Goal: Transaction & Acquisition: Purchase product/service

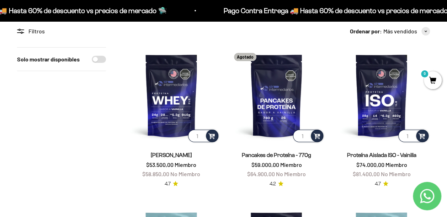
scroll to position [64, 0]
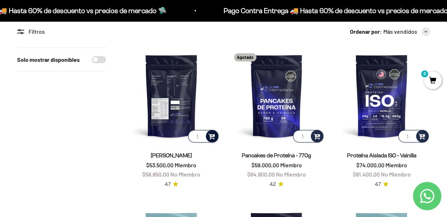
click at [213, 136] on span at bounding box center [212, 136] width 7 height 8
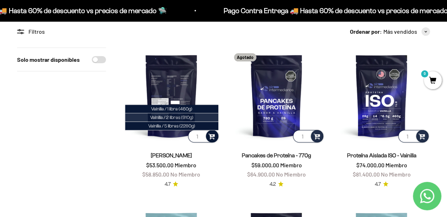
click at [166, 118] on span "Vainilla / 2 libras (910g)" at bounding box center [171, 117] width 43 height 5
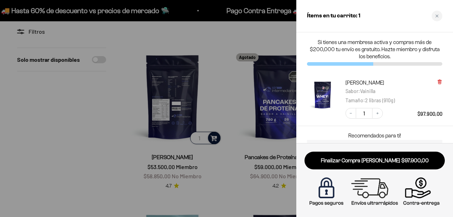
click at [439, 82] on icon at bounding box center [438, 82] width 1 height 4
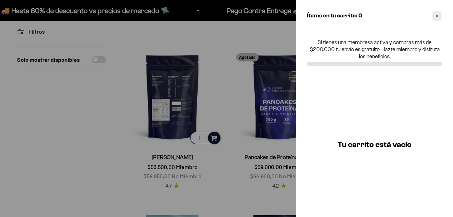
click at [438, 16] on div "Close cart" at bounding box center [436, 16] width 11 height 11
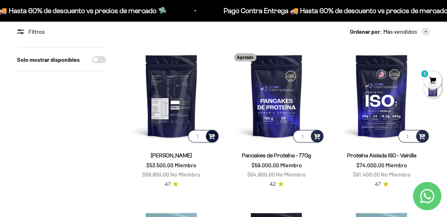
click at [212, 138] on span at bounding box center [212, 136] width 7 height 8
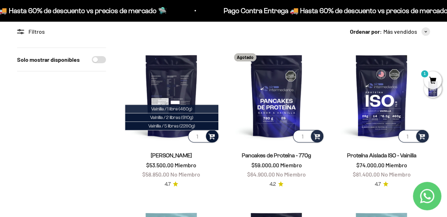
click at [168, 107] on span "Vainilla / 1 libra (460g)" at bounding box center [171, 108] width 41 height 5
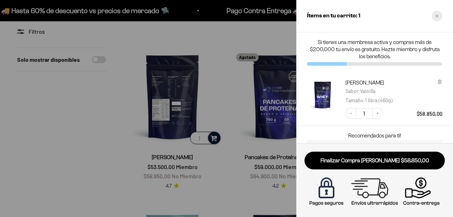
click at [435, 15] on icon "Close cart" at bounding box center [437, 16] width 4 height 4
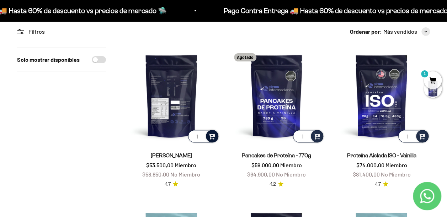
click at [435, 77] on span "1" at bounding box center [433, 81] width 18 height 18
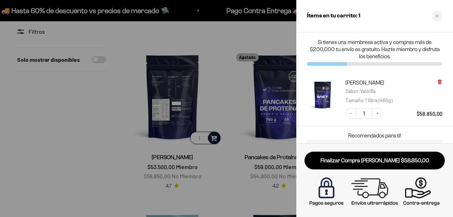
click at [439, 82] on icon at bounding box center [438, 82] width 1 height 4
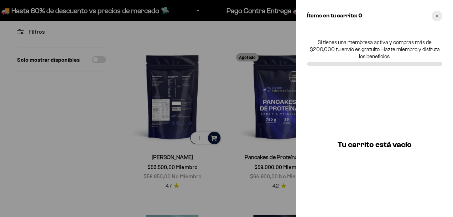
click at [436, 17] on icon "Close cart" at bounding box center [437, 16] width 4 height 4
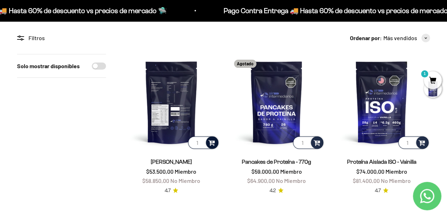
scroll to position [58, 0]
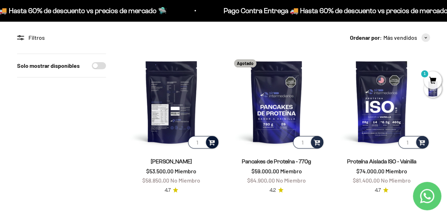
click at [213, 142] on span at bounding box center [212, 142] width 7 height 8
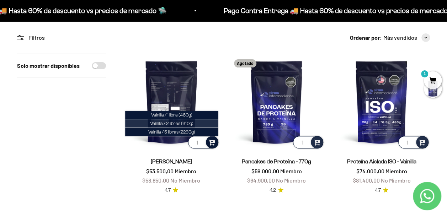
click at [168, 124] on span "Vainilla / 2 libras (910g)" at bounding box center [171, 123] width 43 height 5
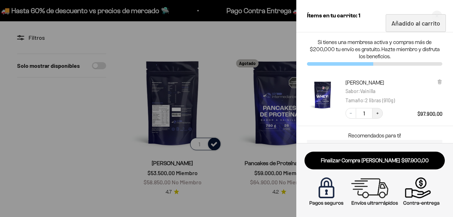
click at [376, 115] on icon "Increase quantity" at bounding box center [377, 113] width 4 height 4
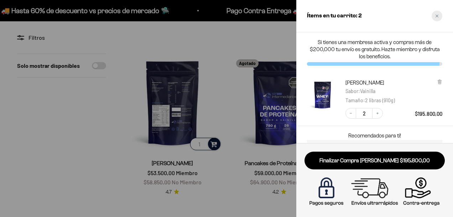
click at [437, 14] on div "Close cart" at bounding box center [436, 16] width 11 height 11
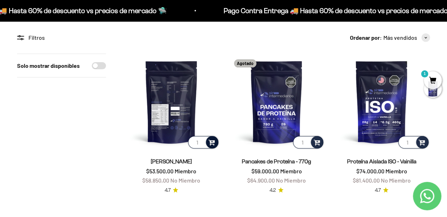
scroll to position [0, 0]
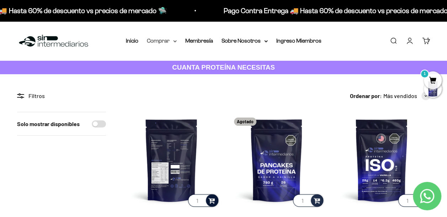
click at [174, 40] on icon at bounding box center [175, 41] width 4 height 2
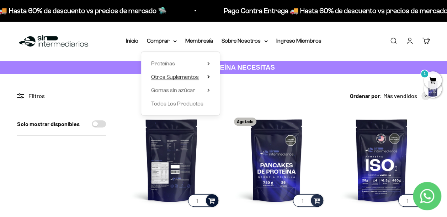
click at [167, 78] on span "Otros Suplementos" at bounding box center [175, 77] width 48 height 6
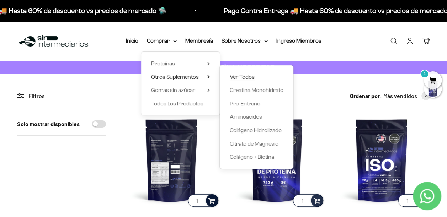
click at [239, 75] on span "Ver Todos" at bounding box center [242, 77] width 25 height 6
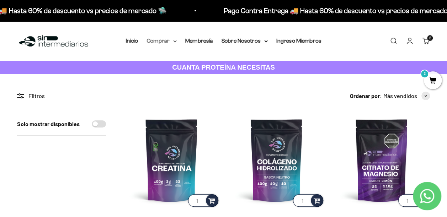
click at [165, 40] on summary "Comprar" at bounding box center [162, 40] width 30 height 9
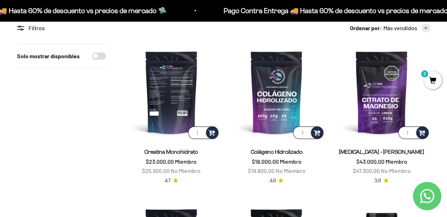
scroll to position [68, 0]
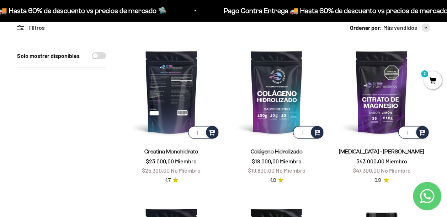
click at [171, 110] on img at bounding box center [171, 92] width 97 height 97
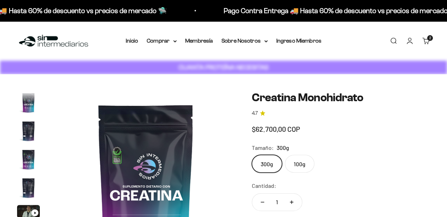
scroll to position [29, 0]
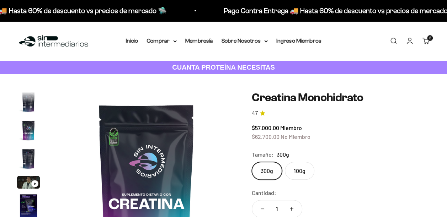
click at [296, 163] on label "100g" at bounding box center [300, 171] width 30 height 18
click at [252, 162] on input "100g" at bounding box center [252, 162] width 0 height 0
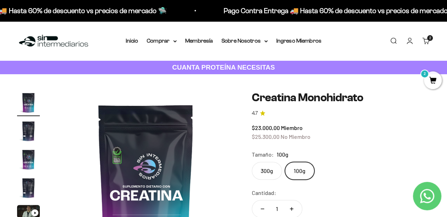
click at [267, 167] on label "300g" at bounding box center [267, 171] width 30 height 18
click at [252, 162] on input "300g" at bounding box center [252, 162] width 0 height 0
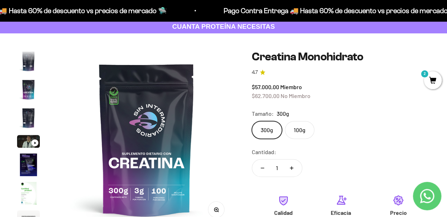
scroll to position [59, 0]
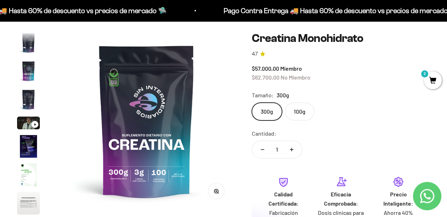
click at [34, 125] on icon "Ir al artículo 5" at bounding box center [35, 124] width 2 height 2
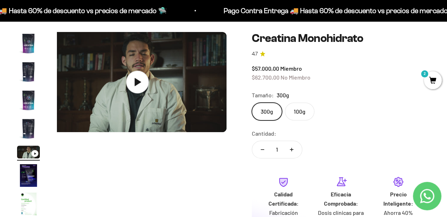
scroll to position [0, 729]
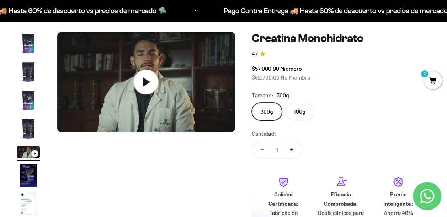
click at [150, 84] on icon at bounding box center [145, 82] width 25 height 25
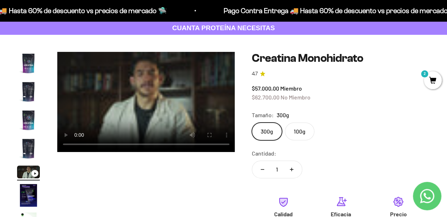
scroll to position [40, 0]
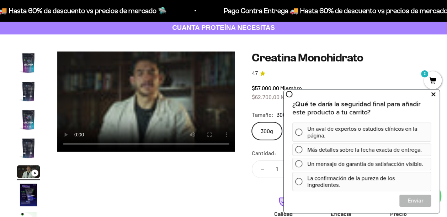
click at [431, 94] on button at bounding box center [433, 94] width 13 height 11
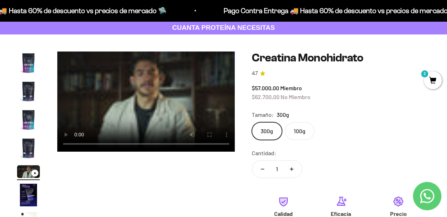
click at [145, 107] on video "Creatina Monohidrato" at bounding box center [146, 102] width 178 height 100
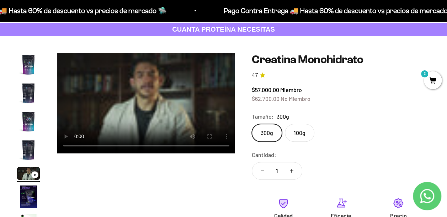
scroll to position [38, 0]
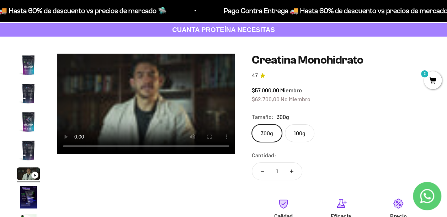
click at [300, 129] on label "100g" at bounding box center [300, 134] width 30 height 18
click at [252, 125] on input "100g" at bounding box center [252, 124] width 0 height 0
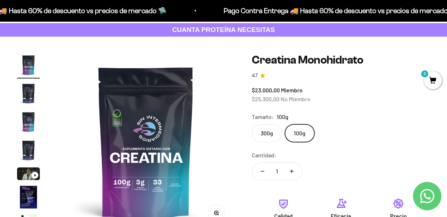
click at [270, 130] on label "300g" at bounding box center [267, 134] width 30 height 18
click at [252, 125] on input "300g" at bounding box center [252, 124] width 0 height 0
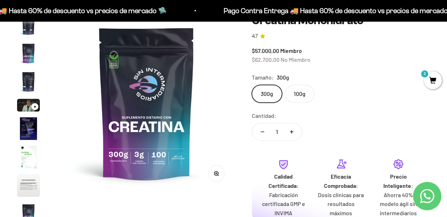
scroll to position [78, 0]
click at [293, 132] on icon "Aumentar cantidad" at bounding box center [292, 132] width 4 height 4
type input "2"
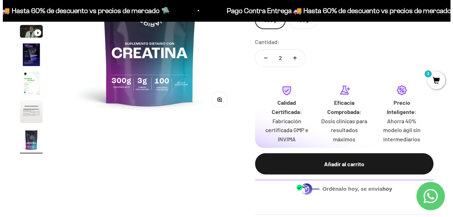
scroll to position [152, 0]
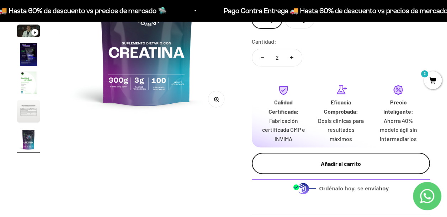
click at [340, 165] on div "Añadir al carrito" at bounding box center [341, 163] width 150 height 9
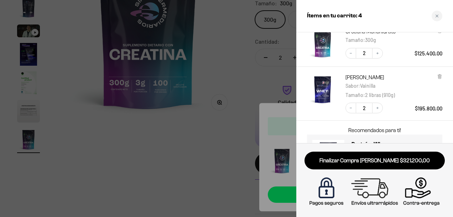
scroll to position [38, 0]
click at [349, 109] on icon "Decrease quantity" at bounding box center [350, 107] width 4 height 4
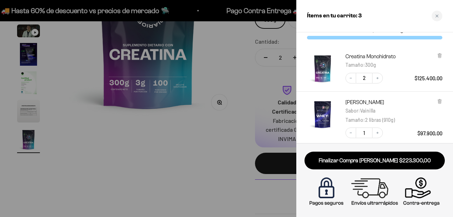
scroll to position [0, 0]
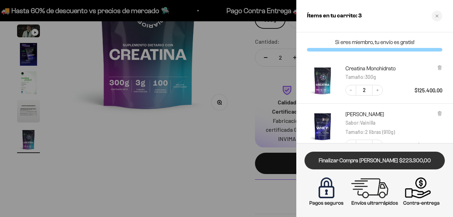
click at [388, 162] on link "Finalizar Compra [PERSON_NAME] $223.300,00" at bounding box center [374, 161] width 140 height 18
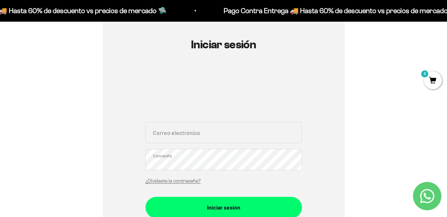
scroll to position [72, 0]
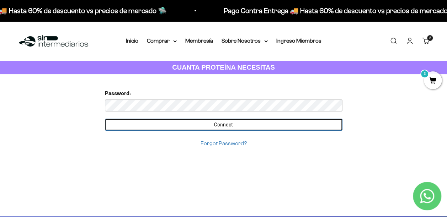
click at [232, 123] on input "Connect" at bounding box center [224, 125] width 238 height 12
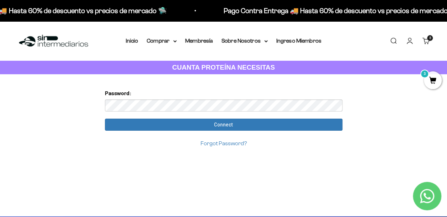
click at [435, 81] on span "3" at bounding box center [433, 81] width 18 height 18
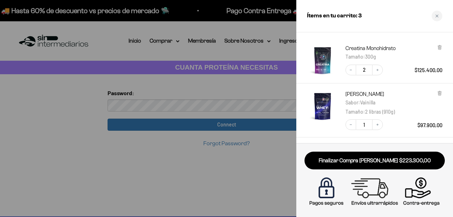
scroll to position [26, 0]
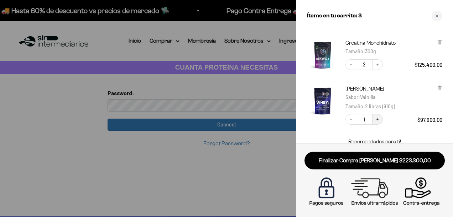
click at [377, 120] on icon "Increase quantity" at bounding box center [377, 120] width 2 height 2
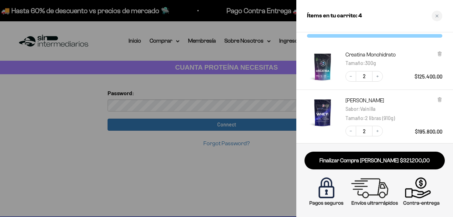
scroll to position [14, 0]
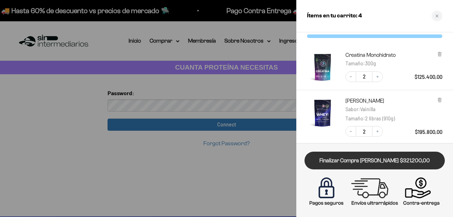
click at [383, 161] on link "Finalizar Compra [PERSON_NAME] $321.200,00" at bounding box center [374, 161] width 140 height 18
